Goal: Use online tool/utility: Utilize a website feature to perform a specific function

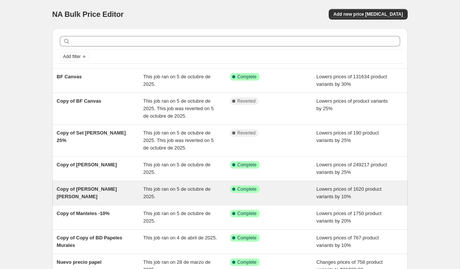
click at [276, 190] on div "Success Complete Complete" at bounding box center [268, 188] width 76 height 7
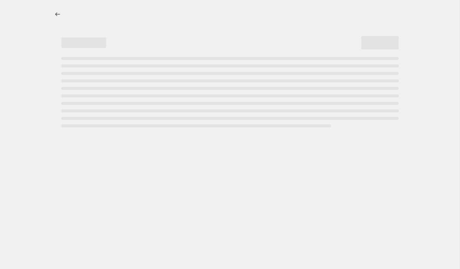
select select "percentage"
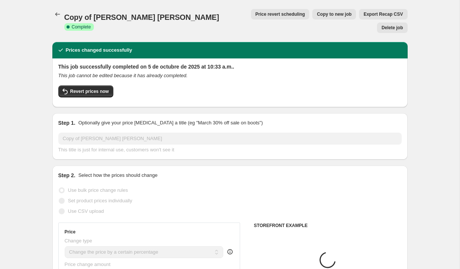
select select "collection"
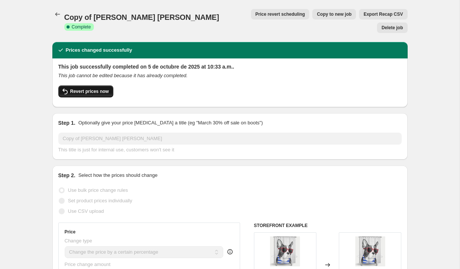
click at [95, 88] on span "Revert prices now" at bounding box center [89, 91] width 39 height 6
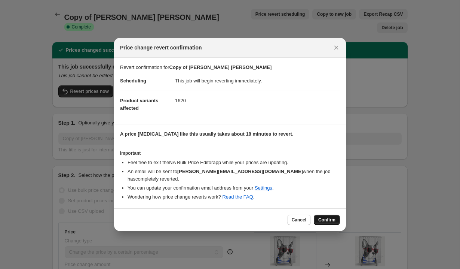
click at [323, 218] on span "Confirm" at bounding box center [326, 220] width 17 height 6
